Goal: Obtain resource: Download file/media

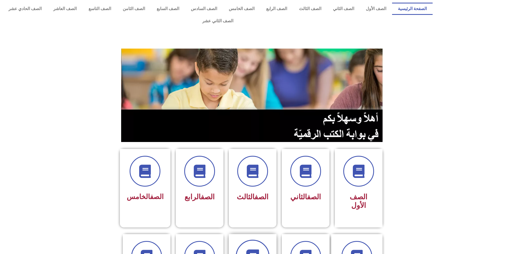
click at [258, 239] on span at bounding box center [252, 256] width 34 height 34
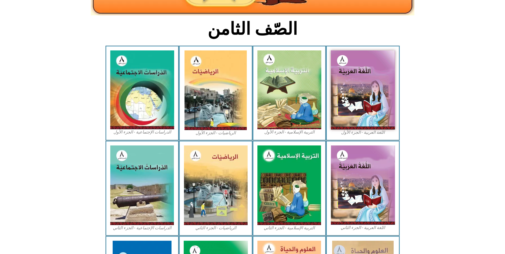
scroll to position [132, 0]
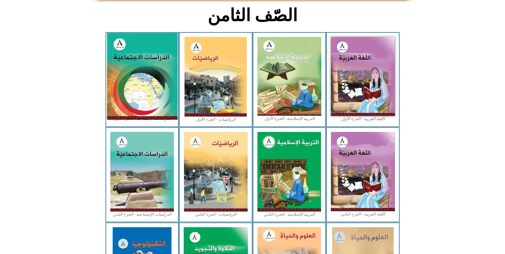
click at [117, 64] on img at bounding box center [142, 76] width 70 height 87
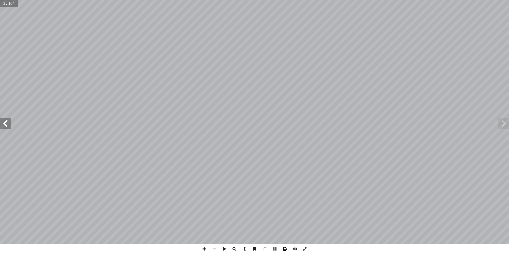
click at [283, 248] on span at bounding box center [284, 248] width 10 height 10
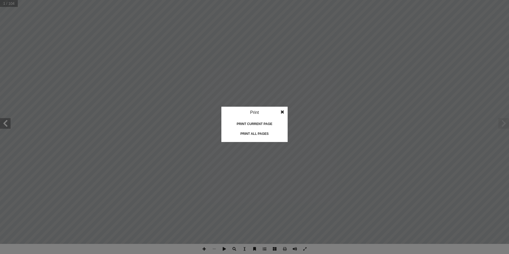
click at [263, 132] on div "Print all pages" at bounding box center [254, 133] width 53 height 8
